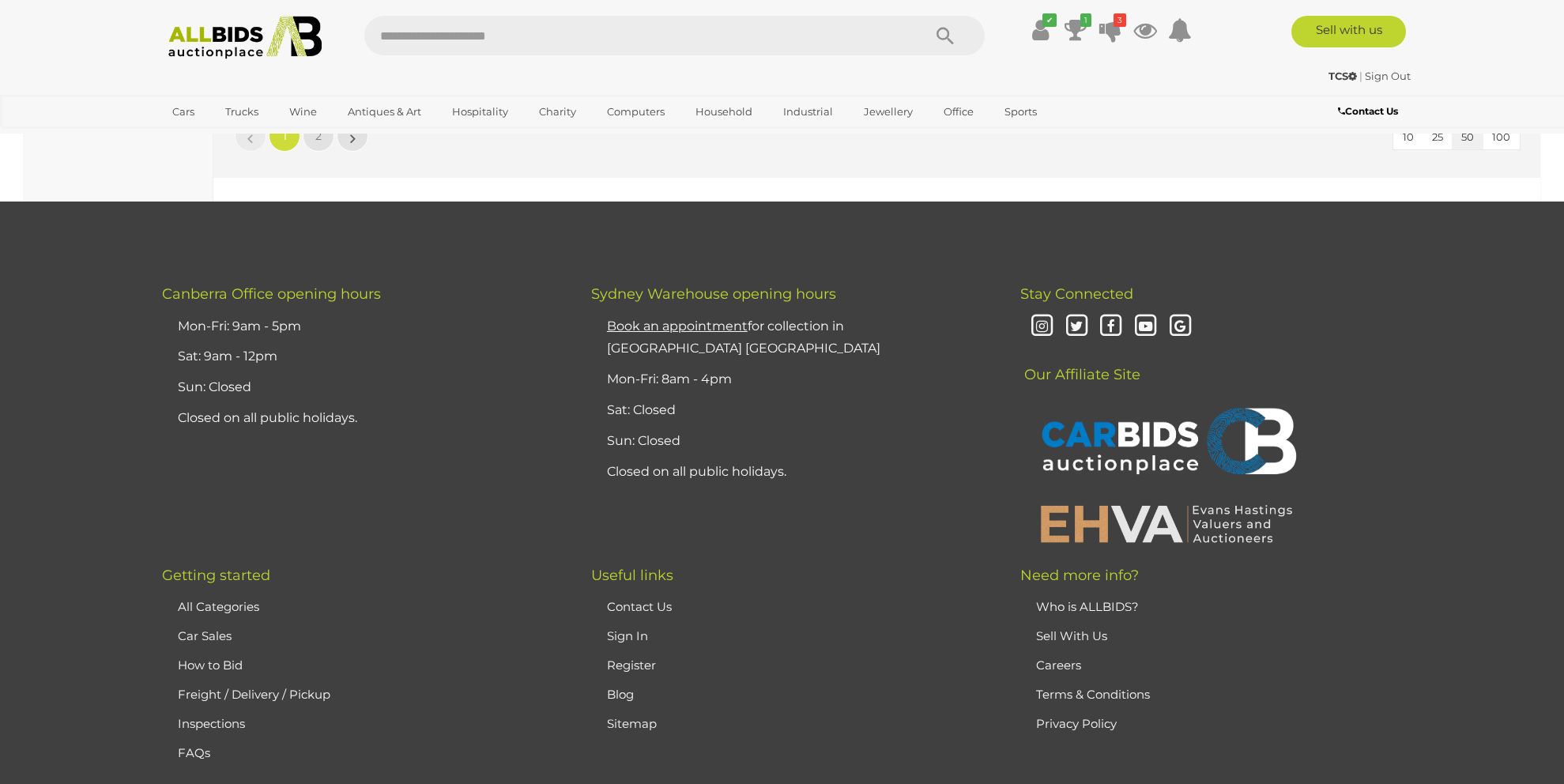
scroll to position [15087, 0]
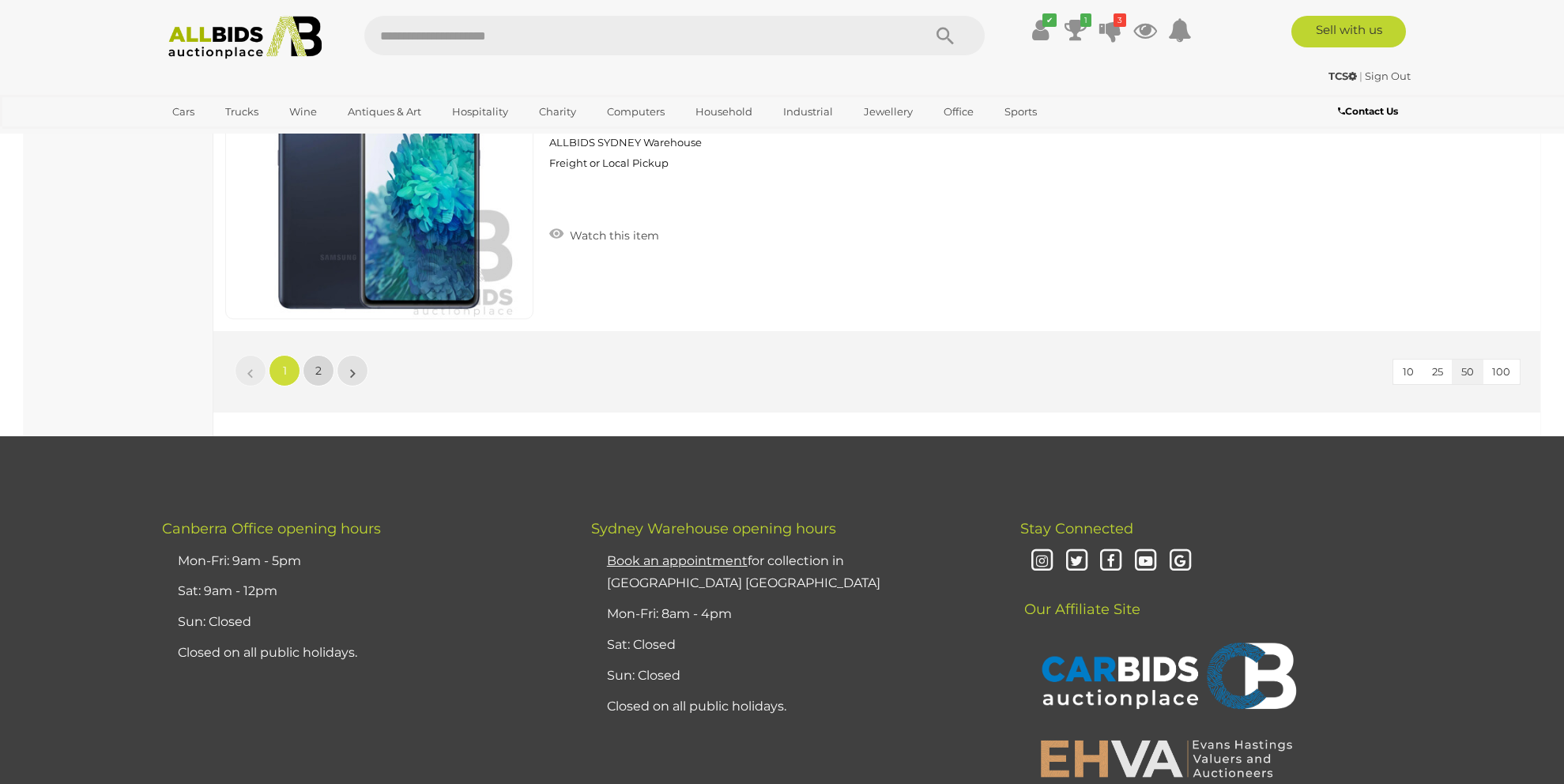
click at [322, 370] on link "2" at bounding box center [318, 370] width 31 height 31
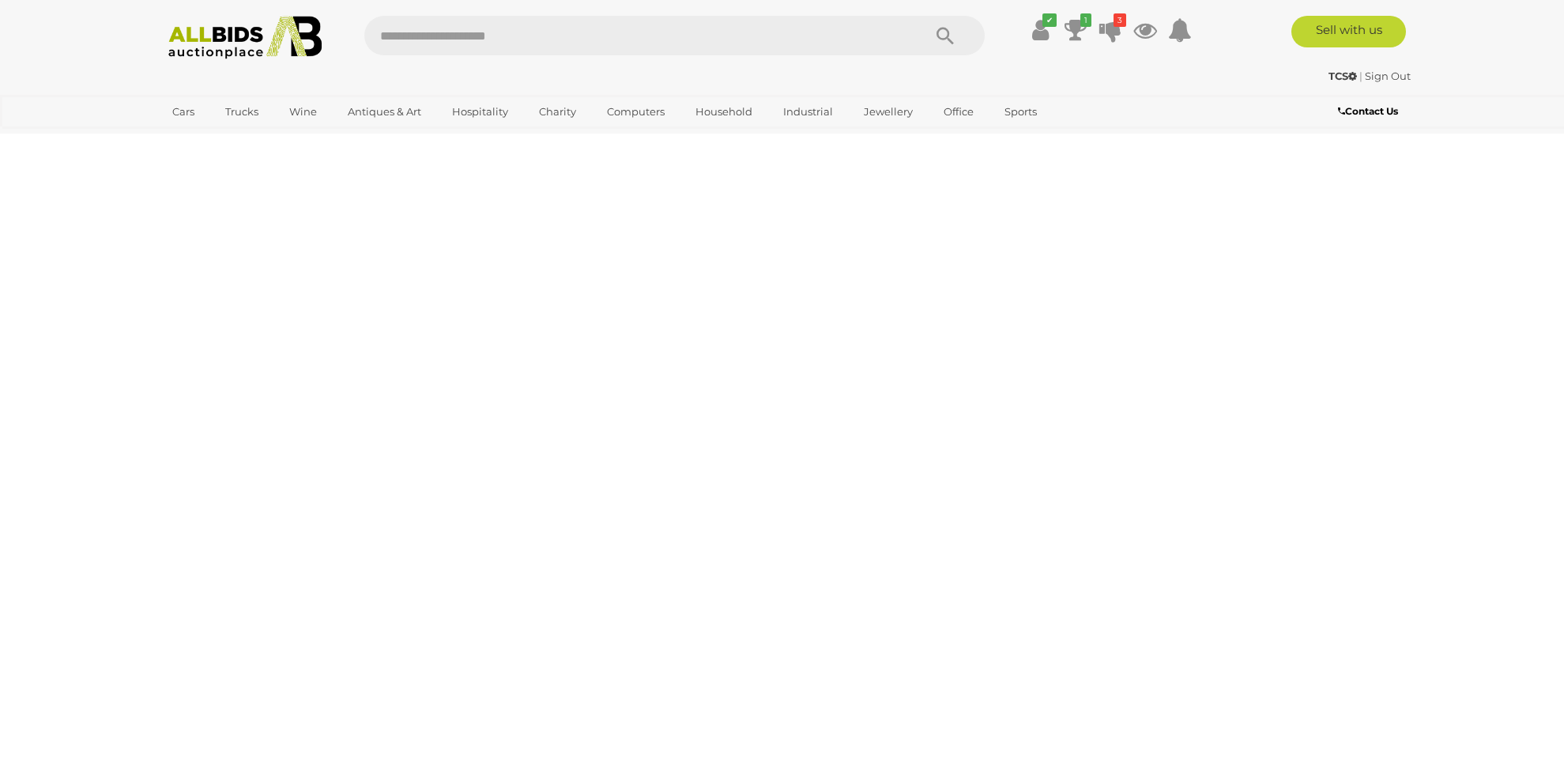
scroll to position [54, 0]
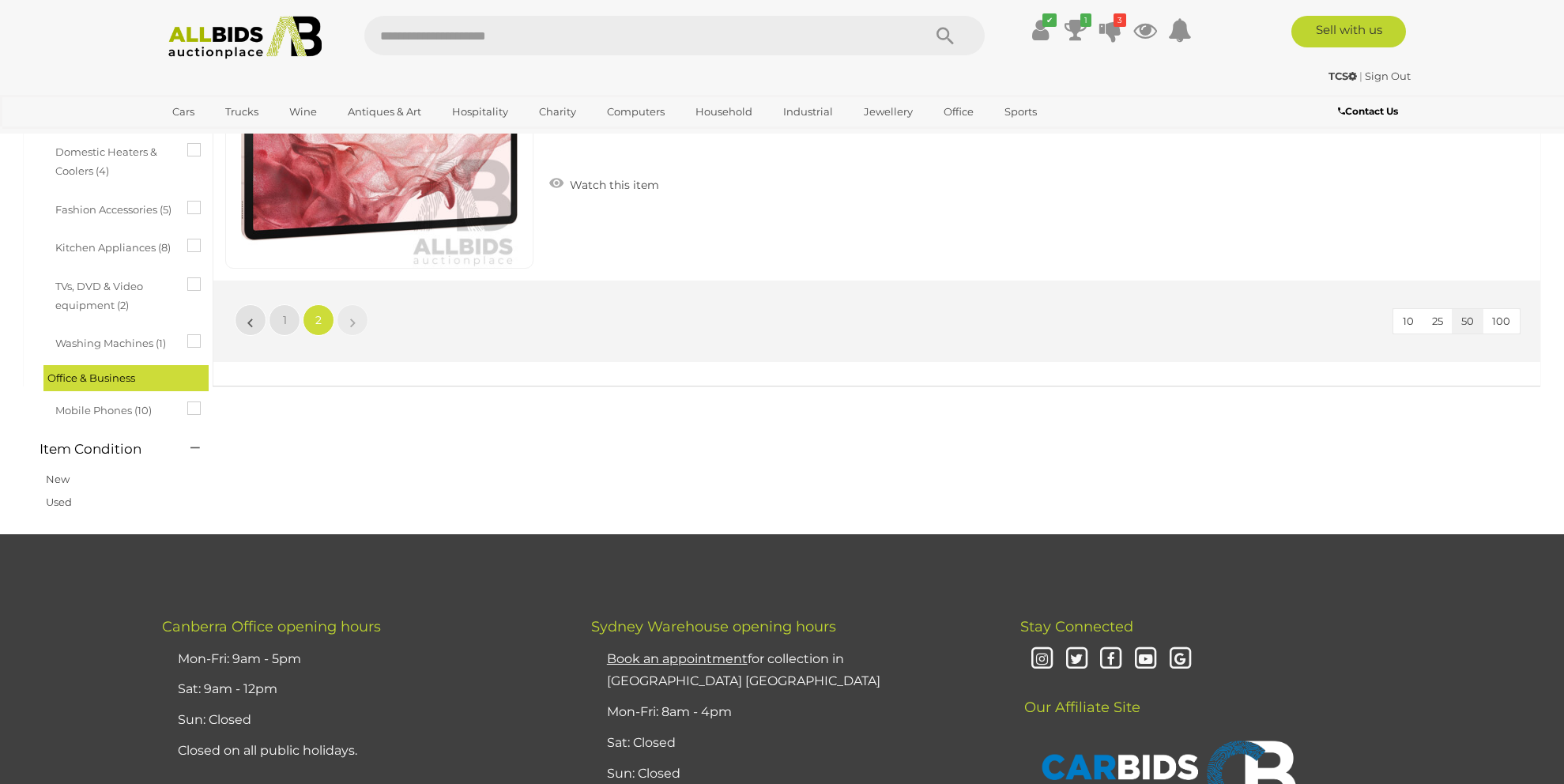
scroll to position [1081, 0]
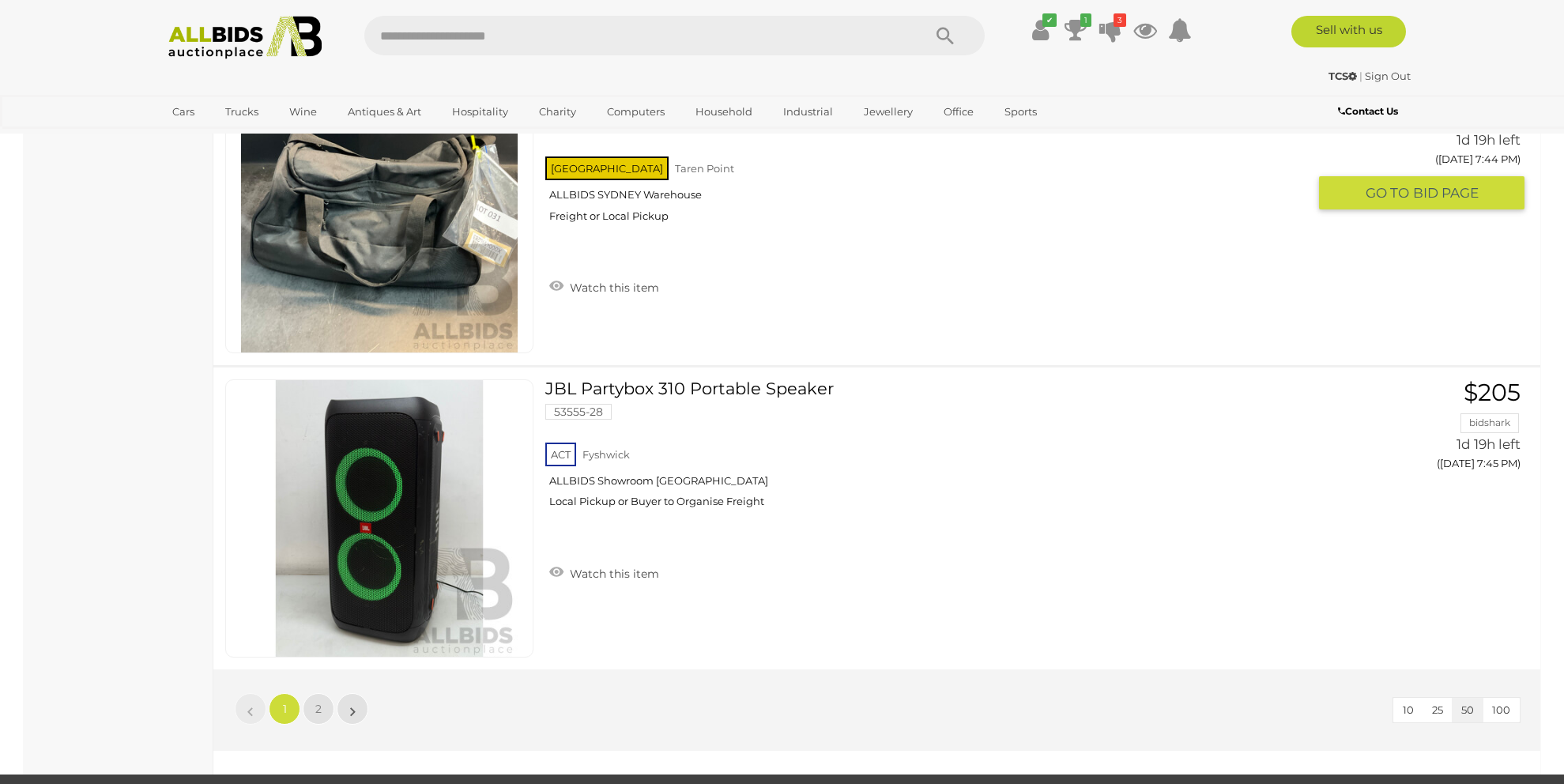
scroll to position [15087, 0]
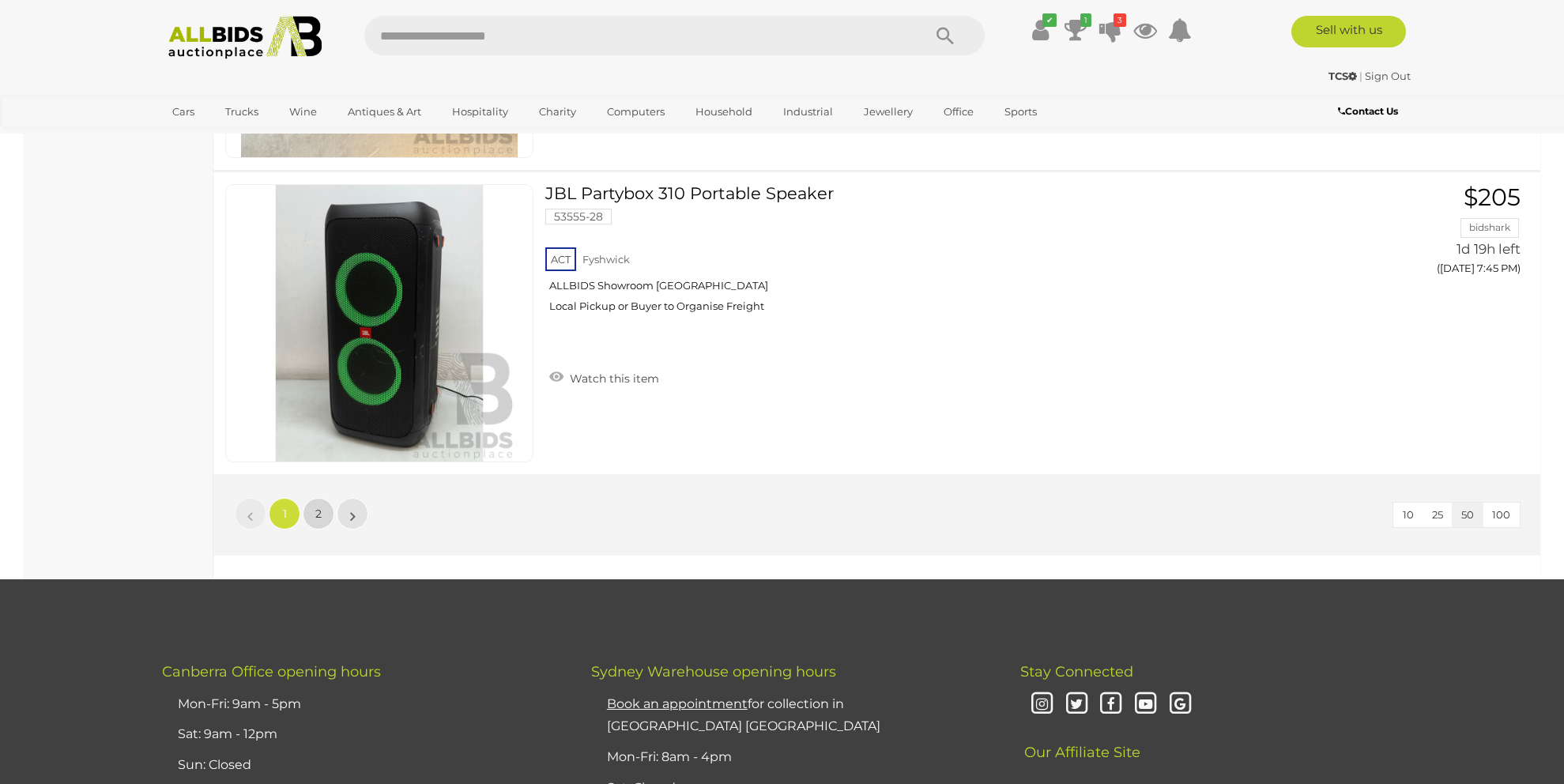
click at [318, 504] on link "2" at bounding box center [318, 513] width 31 height 31
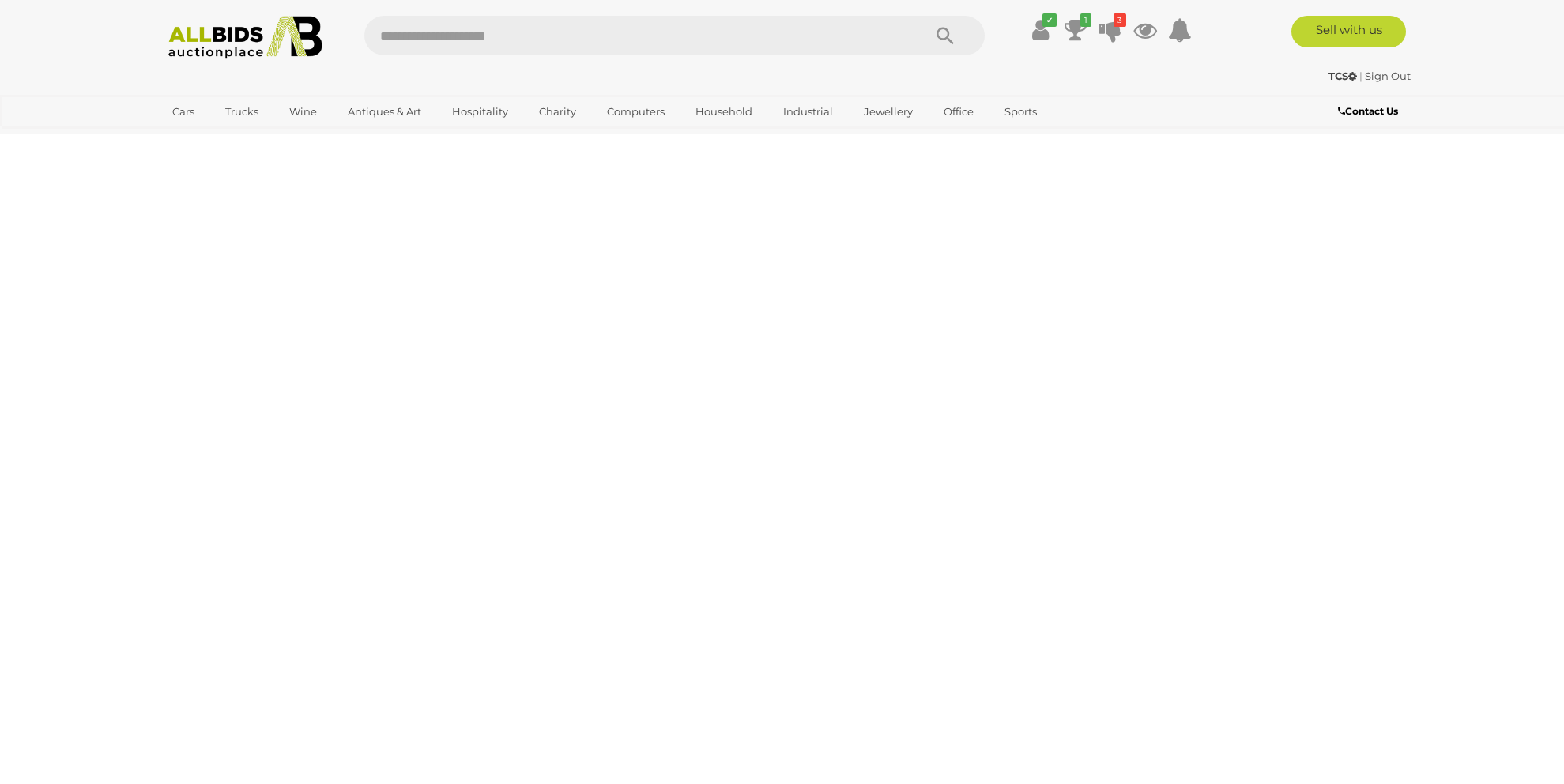
scroll to position [197, 0]
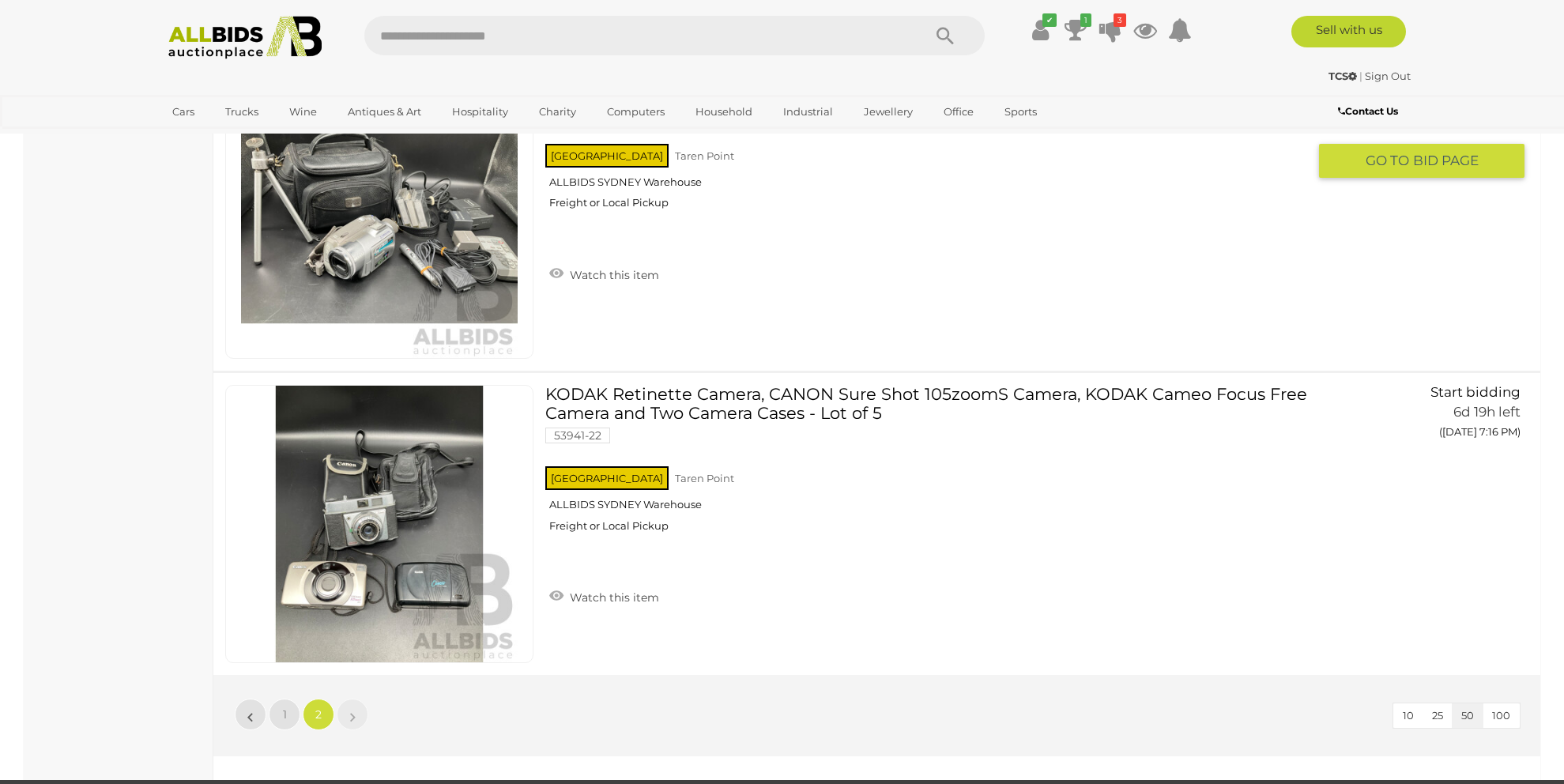
scroll to position [13863, 0]
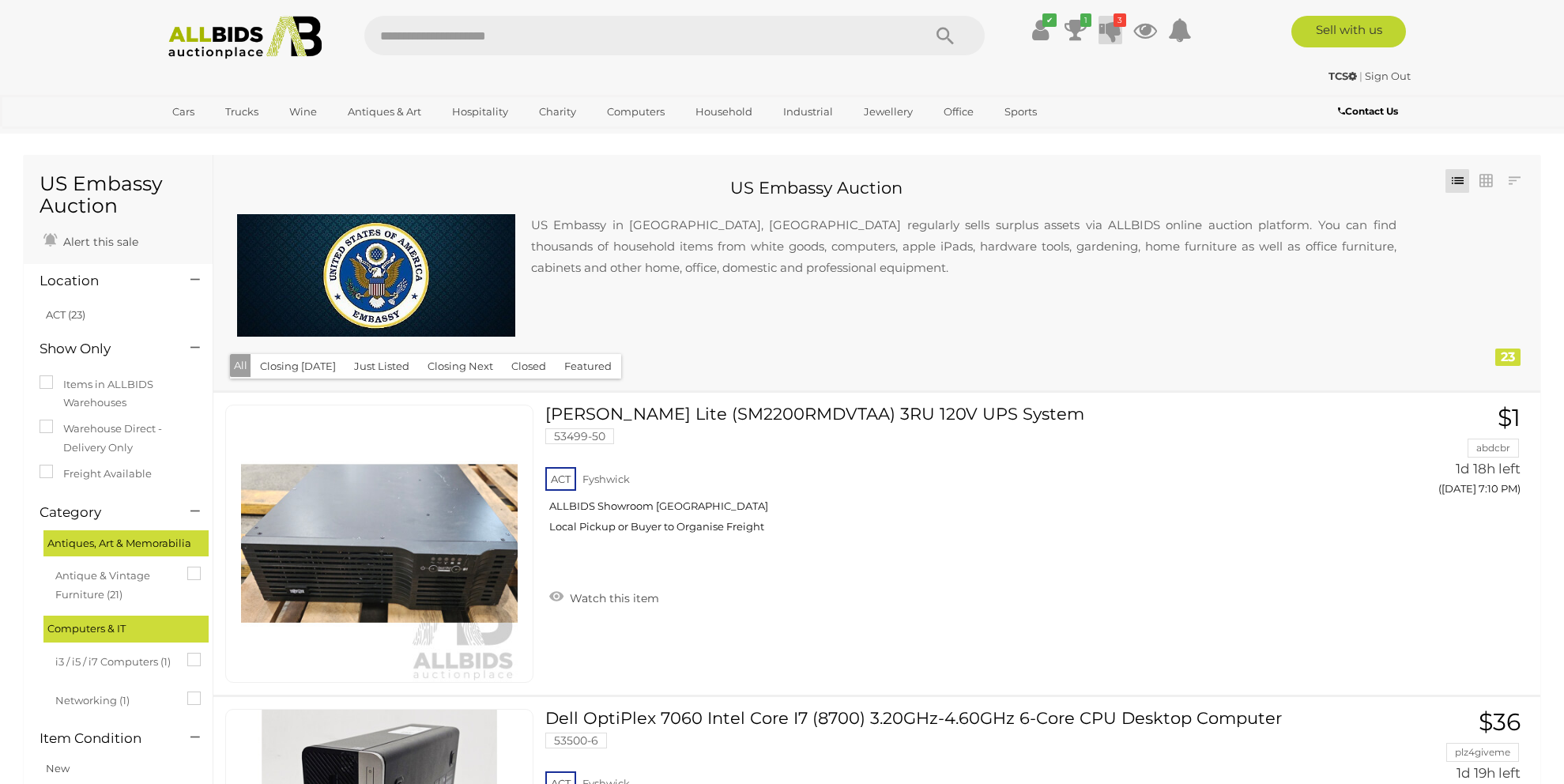
click at [1113, 31] on icon at bounding box center [1109, 30] width 22 height 29
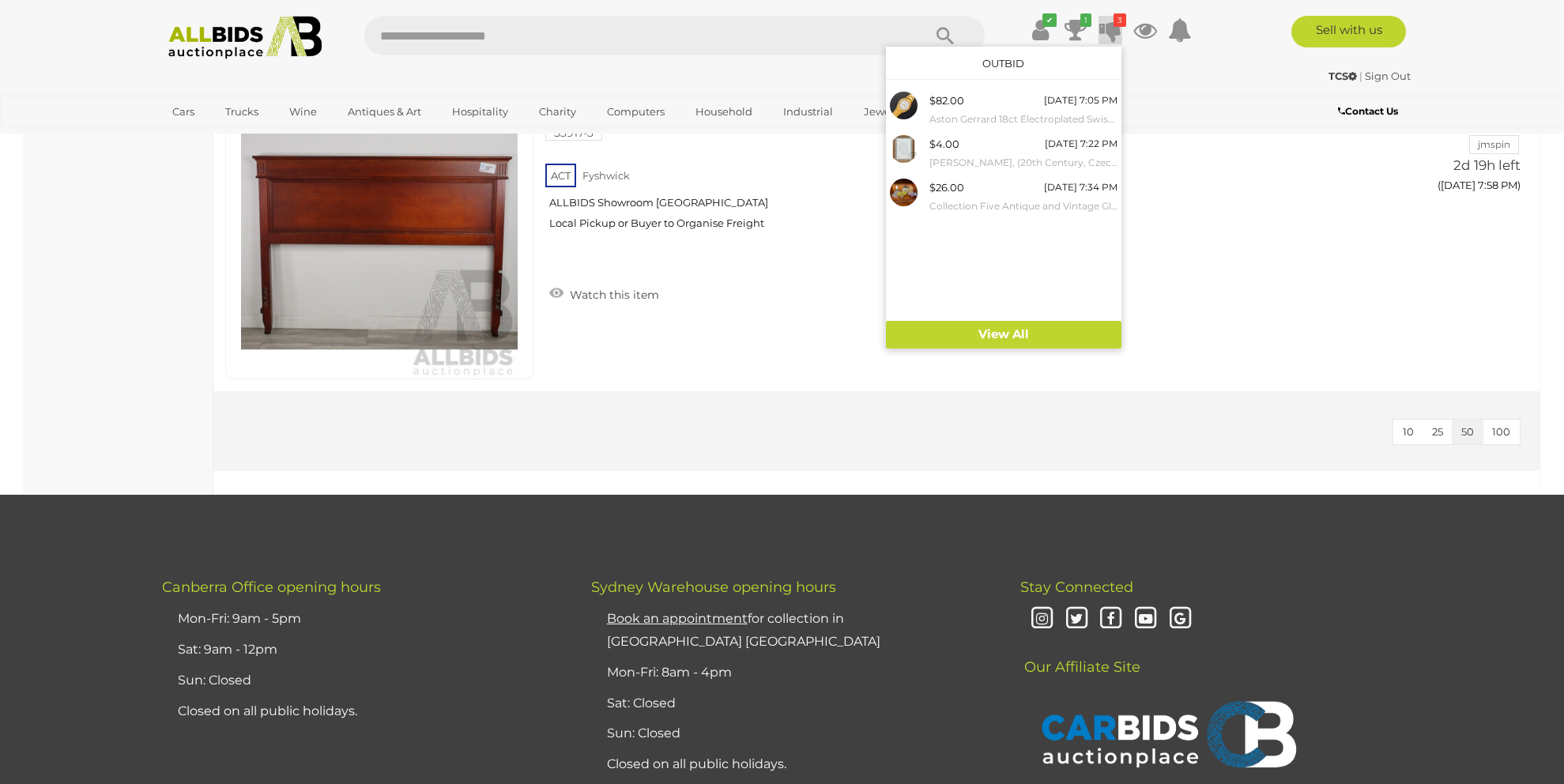
scroll to position [6872, 0]
